Goal: Transaction & Acquisition: Purchase product/service

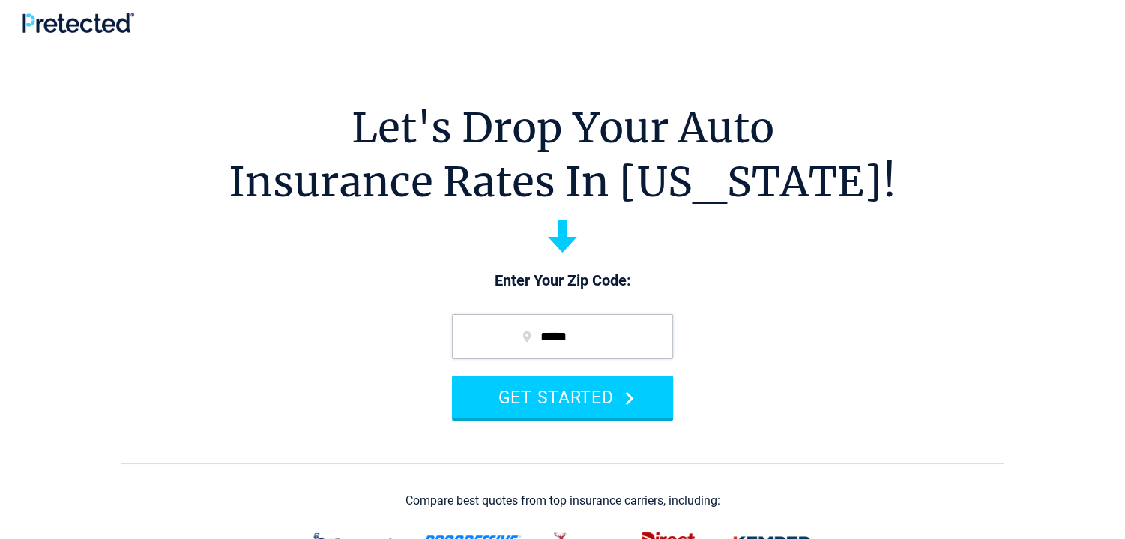
drag, startPoint x: 565, startPoint y: 399, endPoint x: 297, endPoint y: 479, distance: 279.8
click at [564, 398] on button "GET STARTED" at bounding box center [562, 396] width 221 height 43
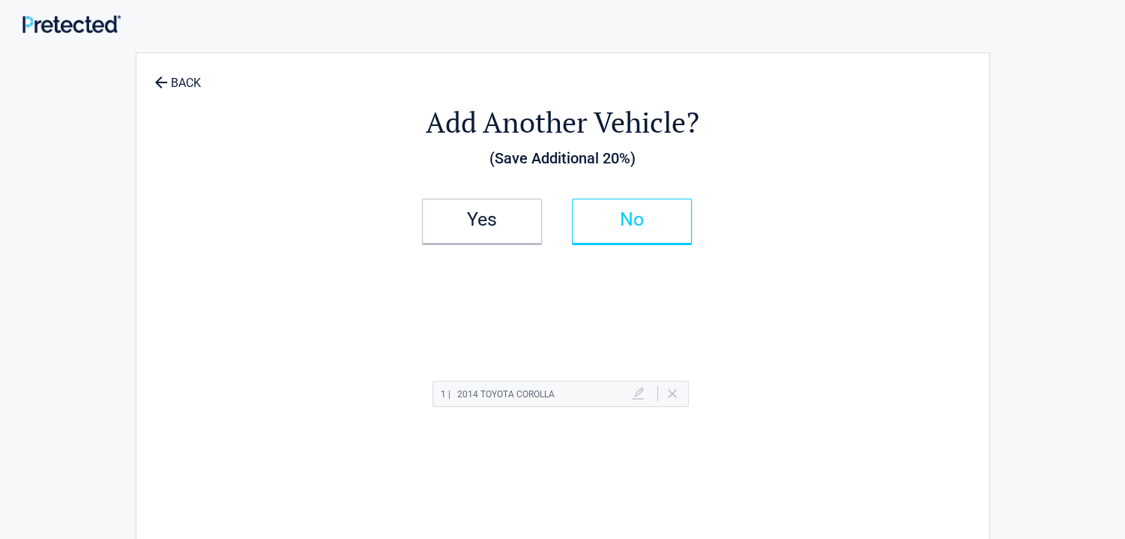
click at [626, 217] on h2 "No" at bounding box center [632, 219] width 88 height 10
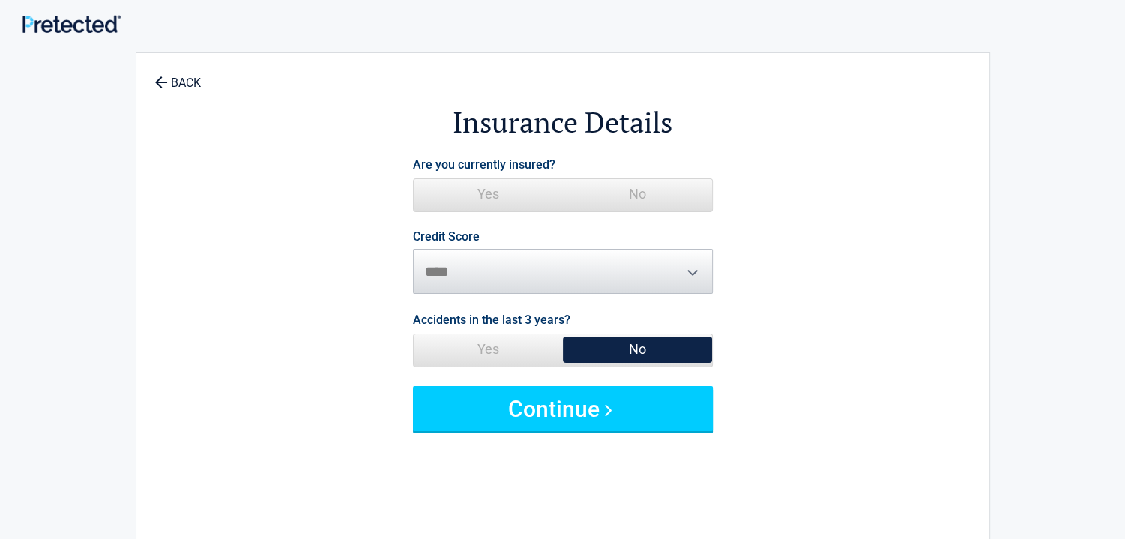
click at [489, 190] on span "Yes" at bounding box center [488, 194] width 149 height 30
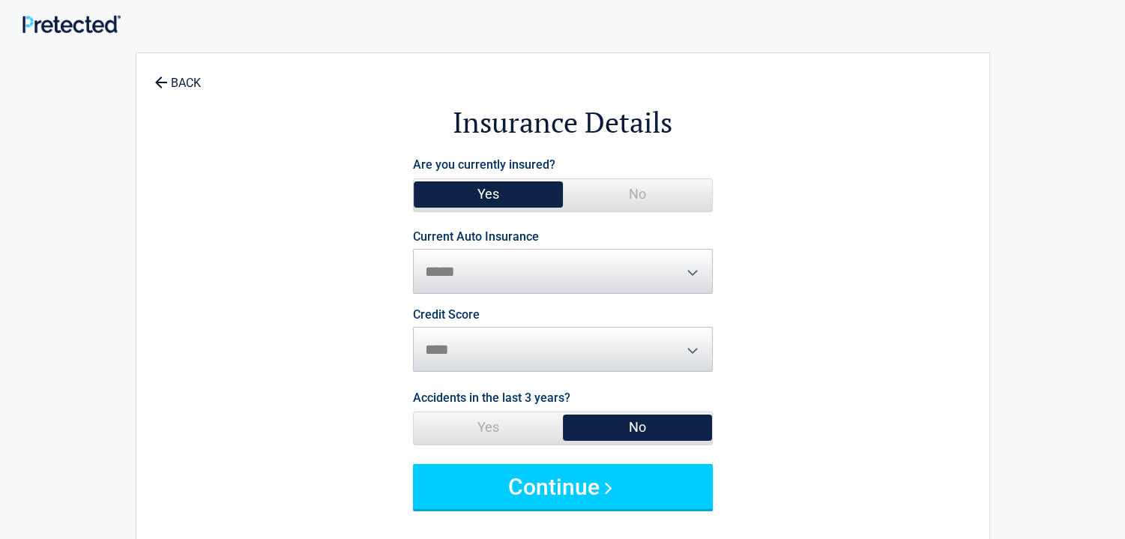
click at [689, 273] on span "**********" at bounding box center [563, 262] width 300 height 63
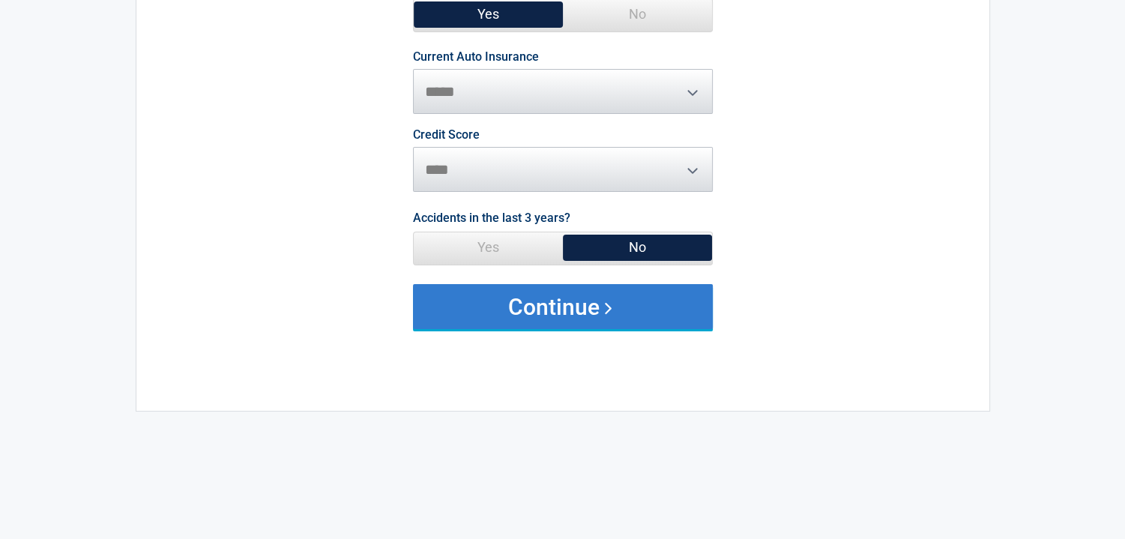
click at [530, 307] on button "Continue" at bounding box center [563, 306] width 300 height 45
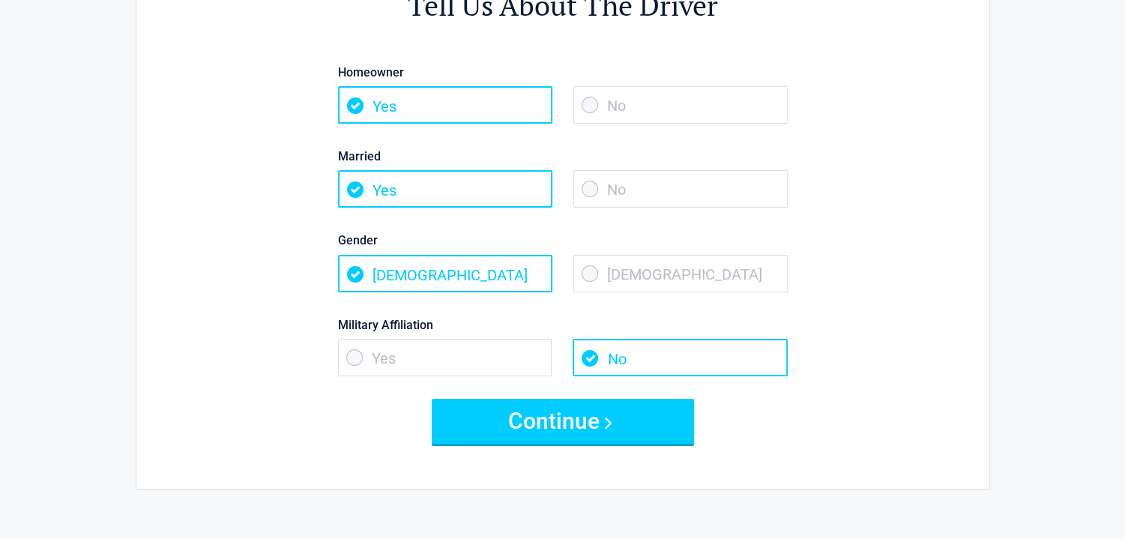
scroll to position [120, 0]
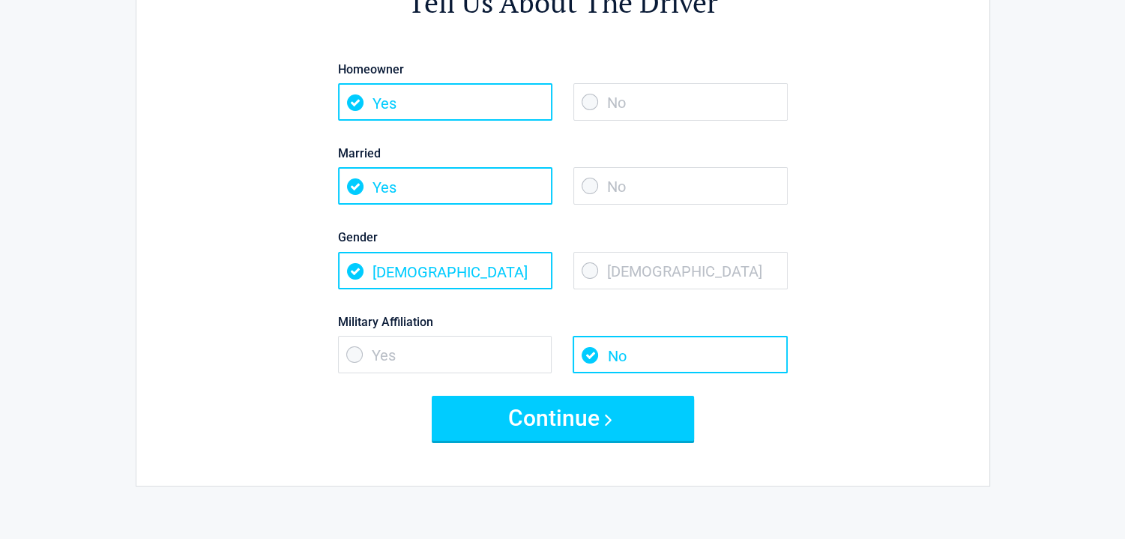
drag, startPoint x: 357, startPoint y: 345, endPoint x: 298, endPoint y: 408, distance: 85.4
click at [339, 372] on span "Yes" at bounding box center [445, 354] width 214 height 37
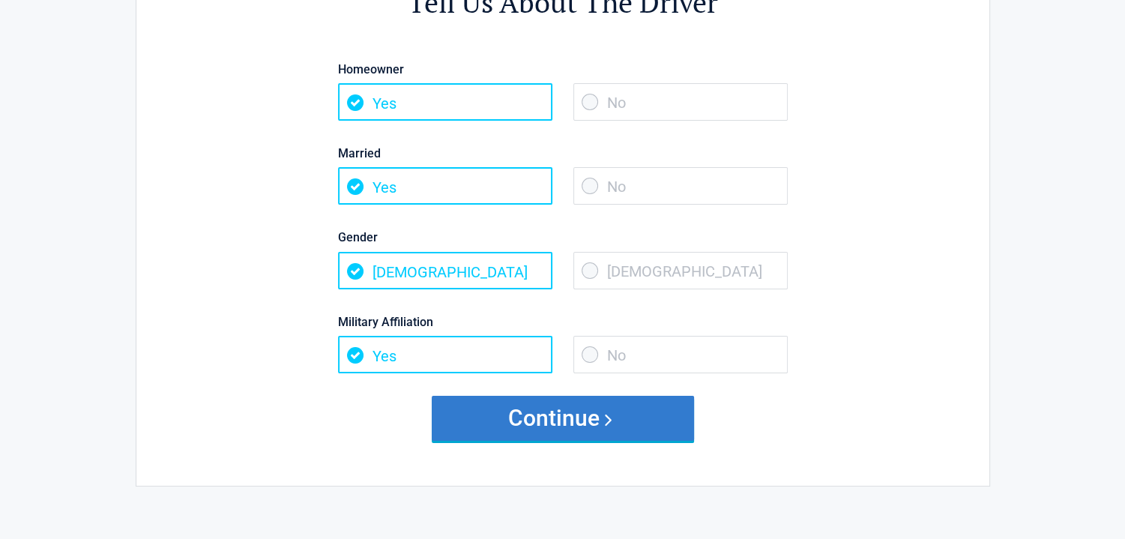
click at [567, 414] on button "Continue" at bounding box center [563, 418] width 262 height 45
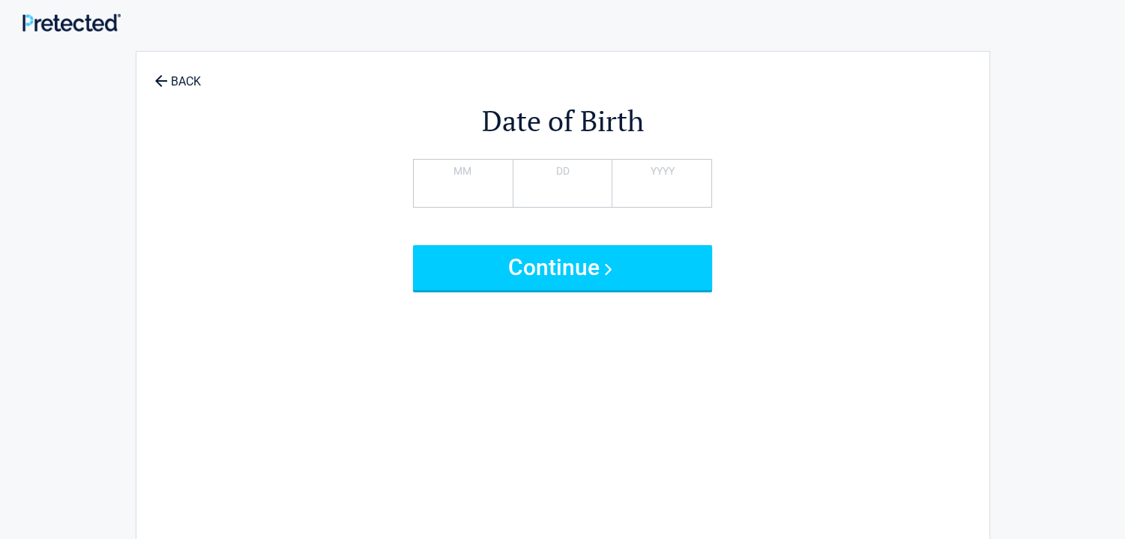
scroll to position [0, 0]
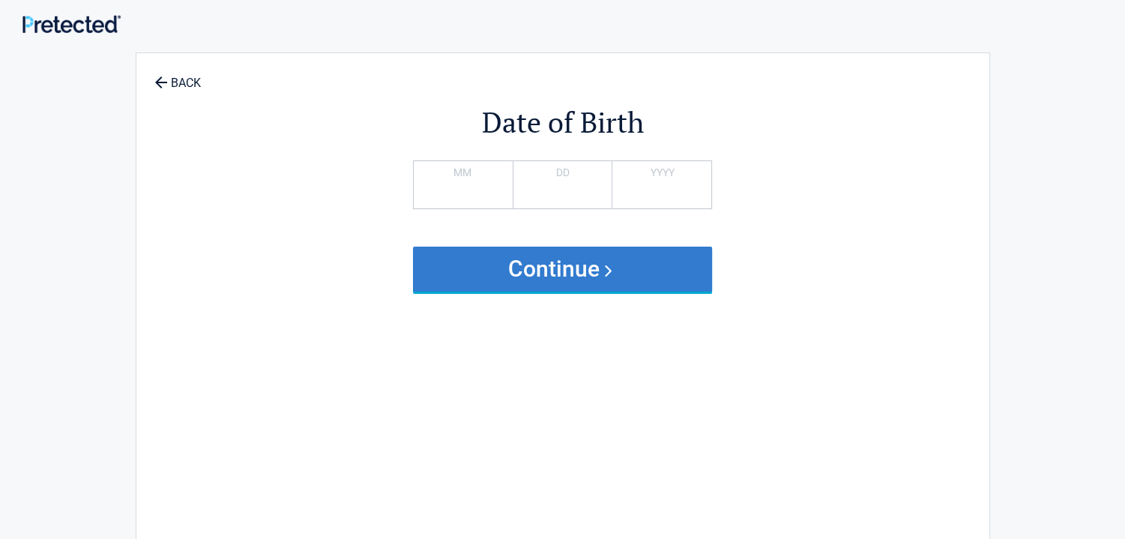
click at [536, 266] on button "Continue" at bounding box center [563, 269] width 300 height 45
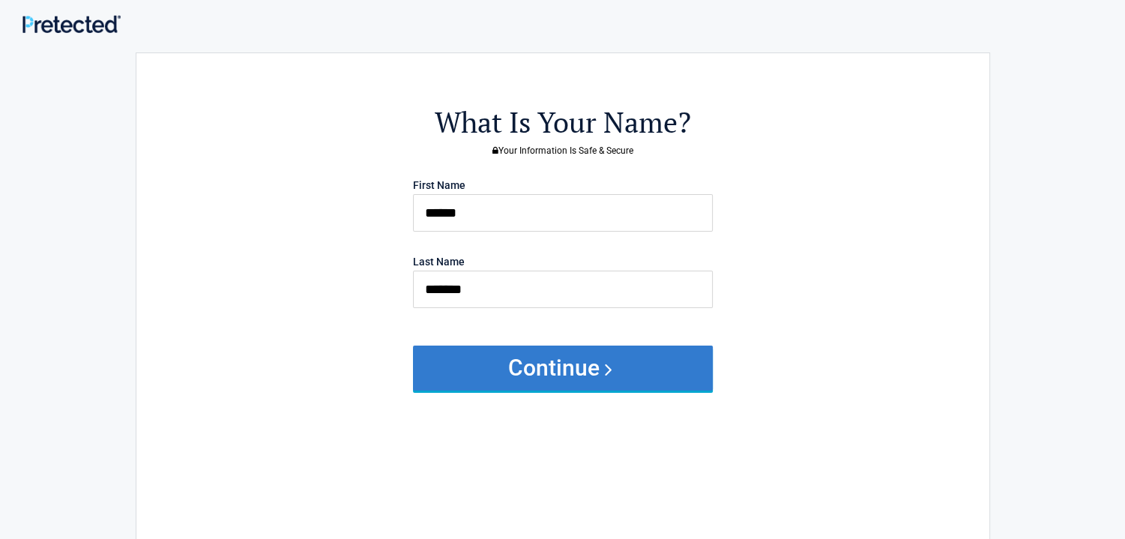
click at [564, 359] on button "Continue" at bounding box center [563, 367] width 300 height 45
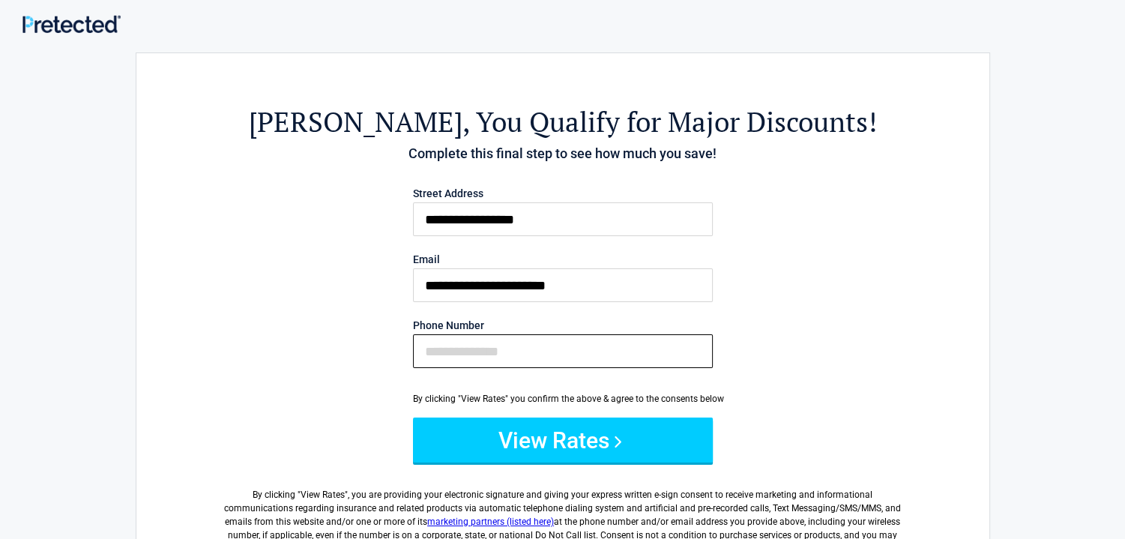
click at [441, 351] on input "Phone Number" at bounding box center [563, 351] width 300 height 34
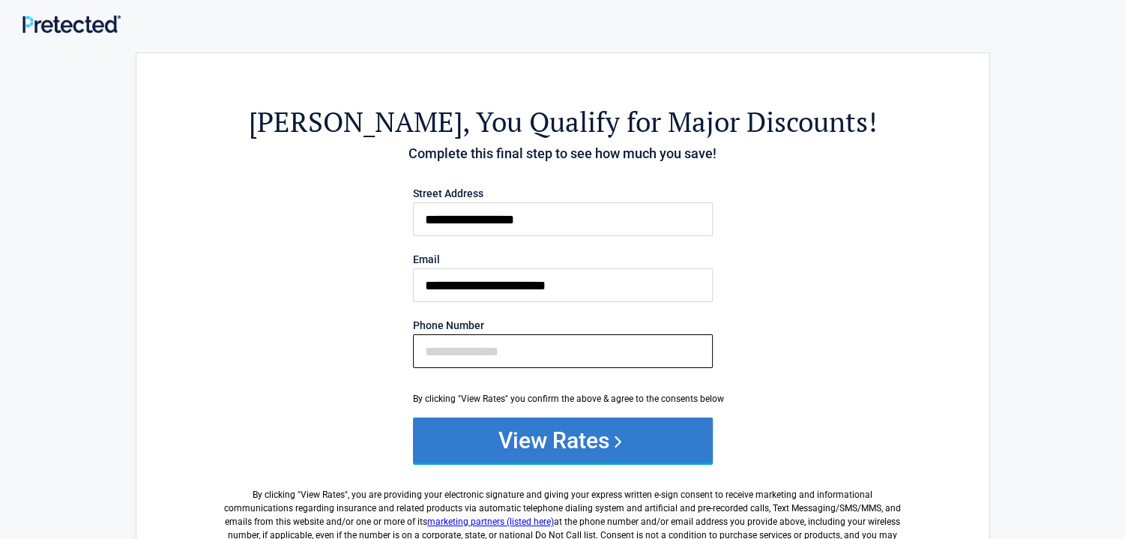
type input "**********"
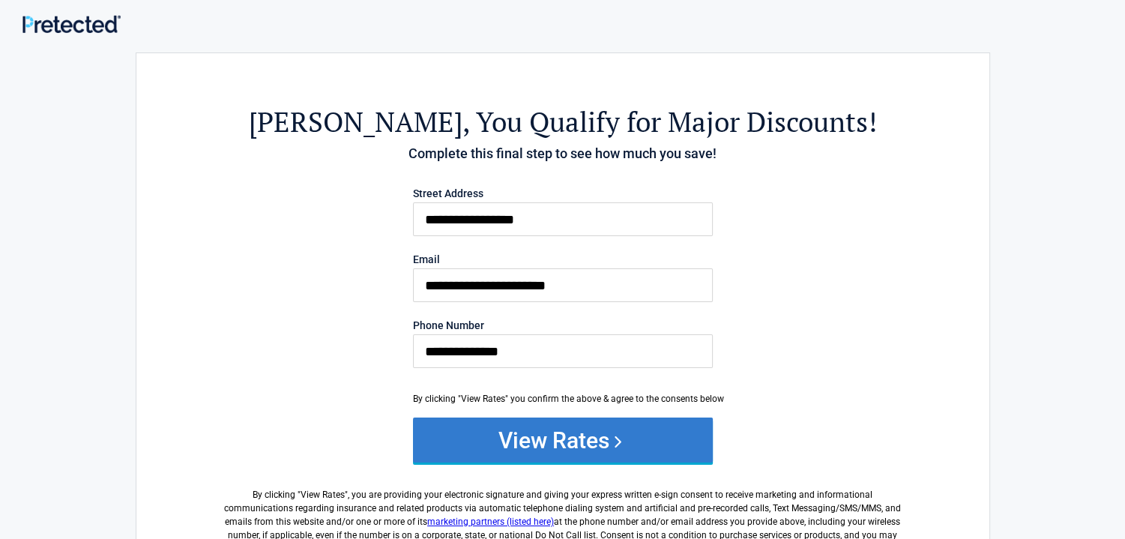
click at [573, 441] on button "View Rates" at bounding box center [563, 439] width 300 height 45
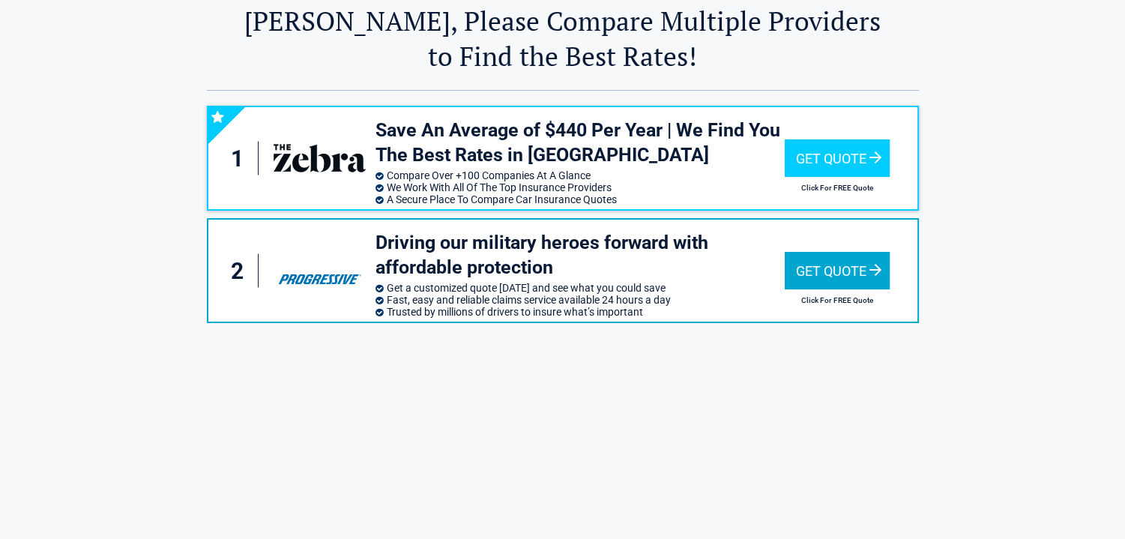
scroll to position [60, 0]
click at [830, 270] on div "Get Quote" at bounding box center [837, 270] width 105 height 37
